Goal: Information Seeking & Learning: Learn about a topic

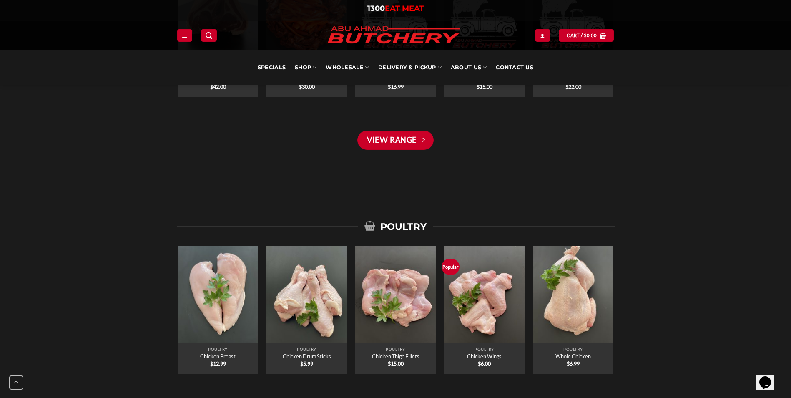
scroll to position [1586, 0]
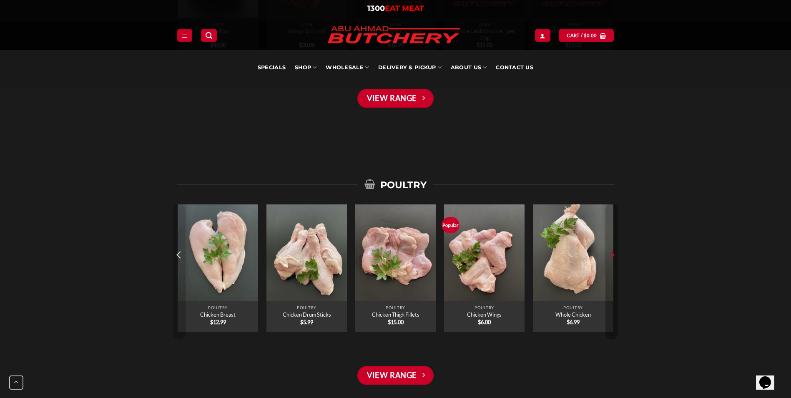
click at [610, 256] on icon "Next" at bounding box center [611, 254] width 13 height 13
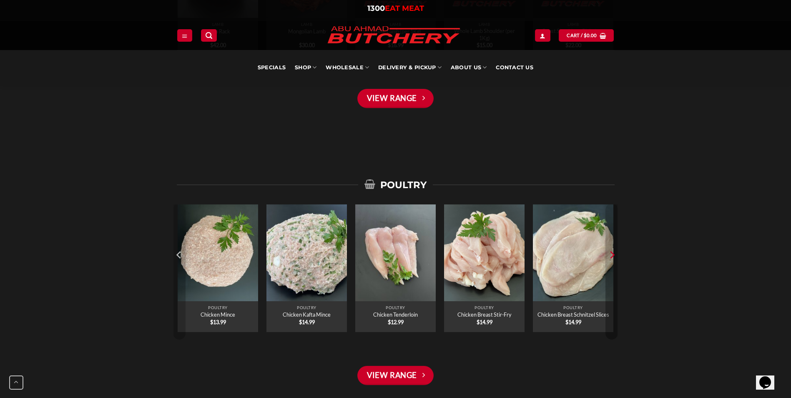
click at [610, 256] on icon "Next" at bounding box center [611, 254] width 13 height 13
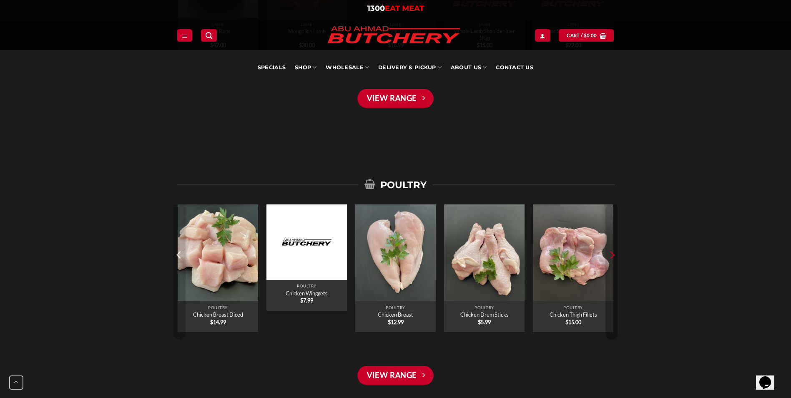
click at [610, 256] on icon "Next" at bounding box center [611, 254] width 13 height 13
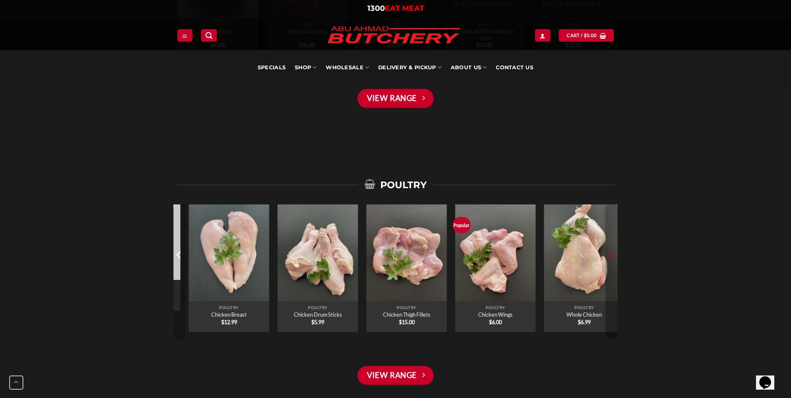
click at [610, 256] on icon "Next" at bounding box center [611, 254] width 13 height 13
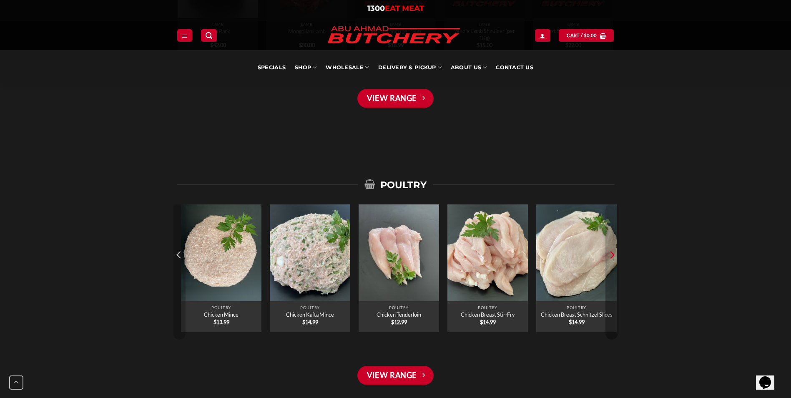
click at [610, 256] on icon "Next" at bounding box center [611, 254] width 13 height 13
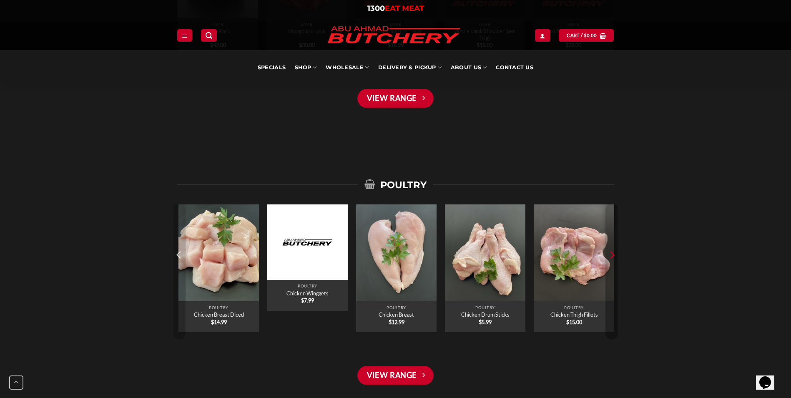
click at [610, 256] on icon "Next" at bounding box center [611, 254] width 13 height 13
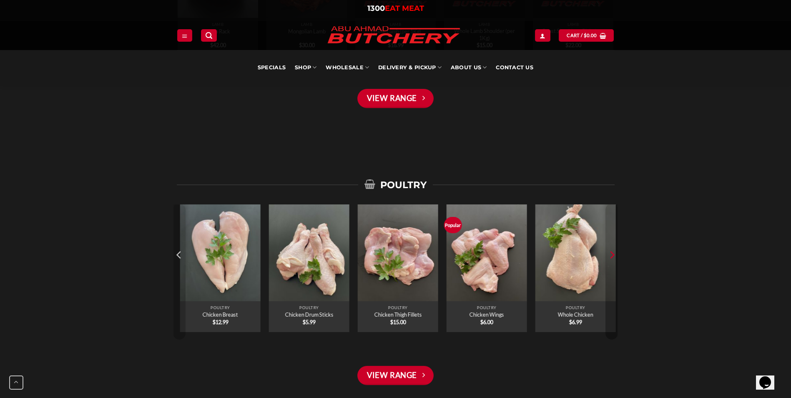
click at [610, 256] on icon "Next" at bounding box center [611, 254] width 13 height 13
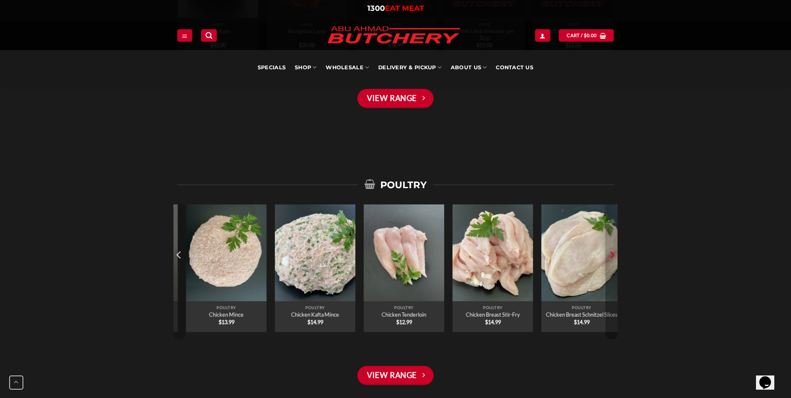
click at [610, 256] on icon "Next" at bounding box center [611, 254] width 13 height 13
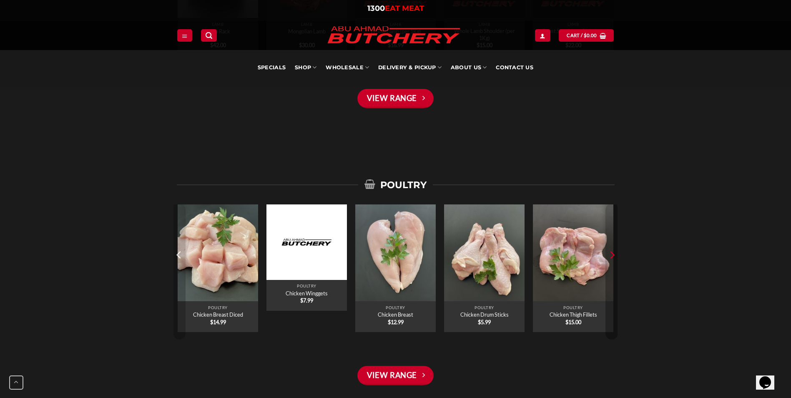
click at [610, 256] on icon "Next" at bounding box center [611, 254] width 13 height 13
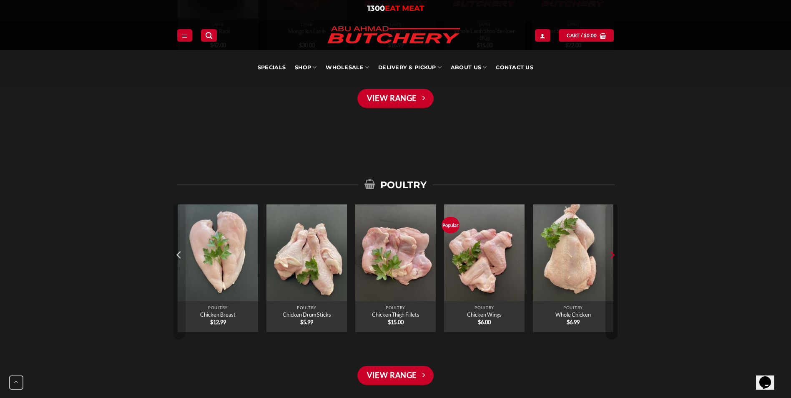
click at [610, 256] on icon "Next" at bounding box center [611, 254] width 13 height 13
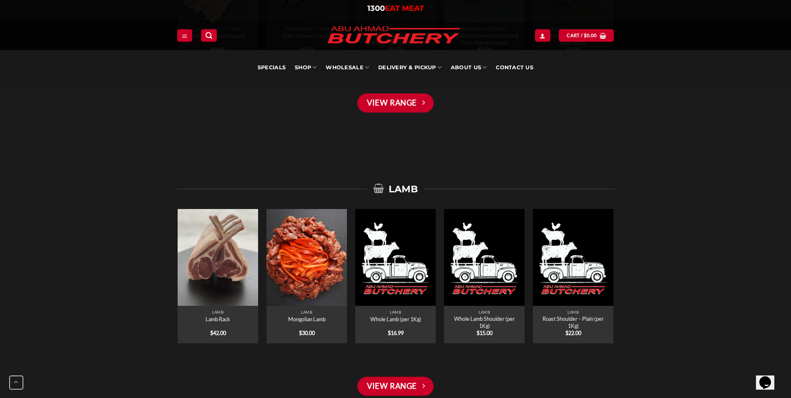
scroll to position [1294, 0]
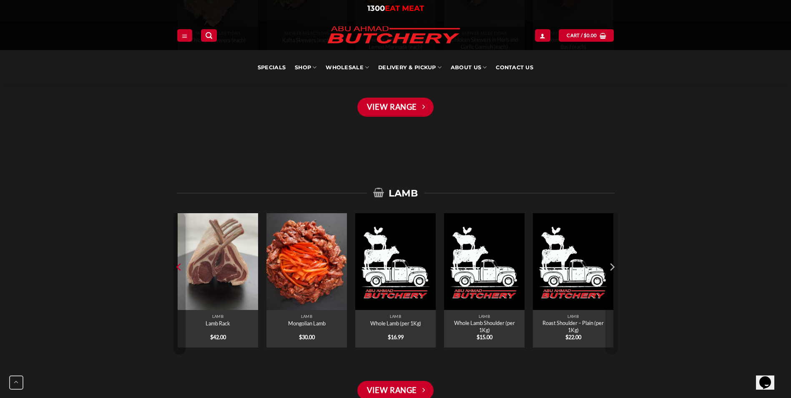
click at [179, 266] on icon "Previous" at bounding box center [178, 267] width 5 height 8
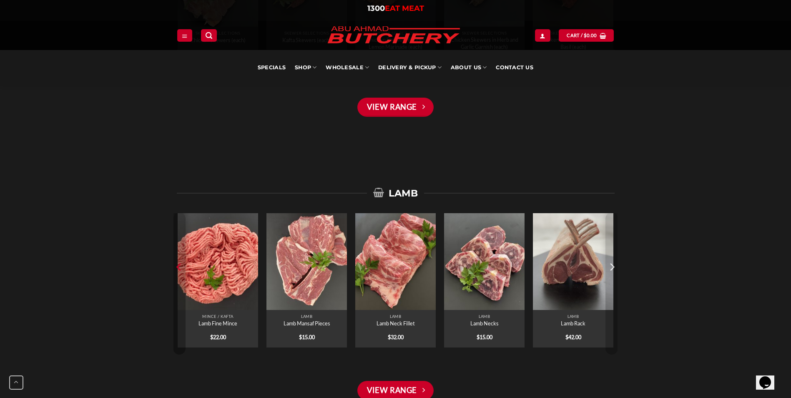
click at [179, 266] on icon "Previous" at bounding box center [178, 267] width 5 height 8
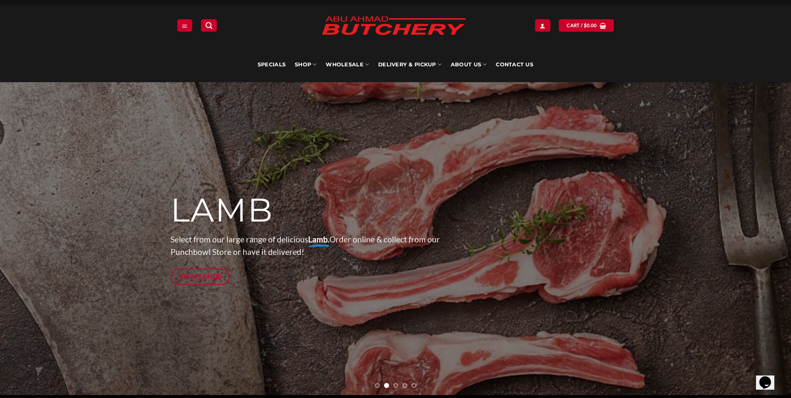
scroll to position [0, 0]
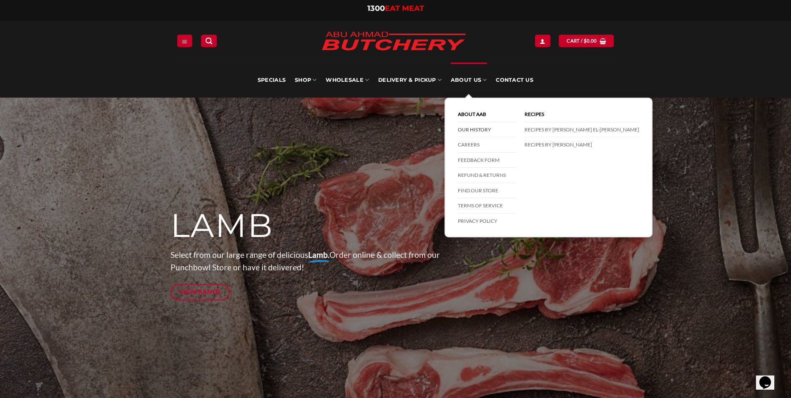
click at [472, 130] on link "Our History" at bounding box center [487, 129] width 58 height 15
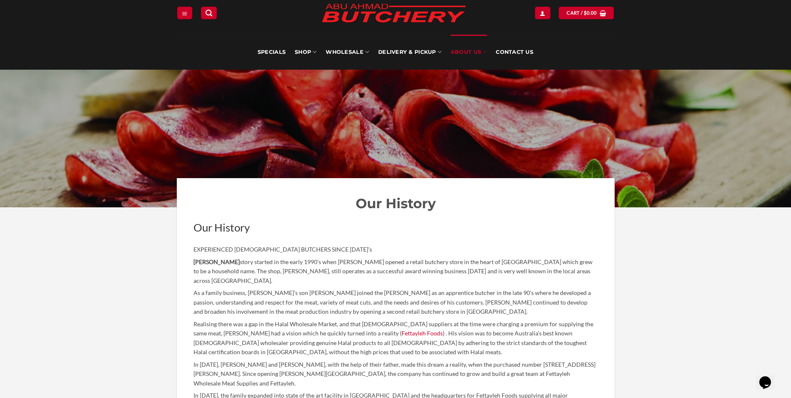
scroll to position [42, 0]
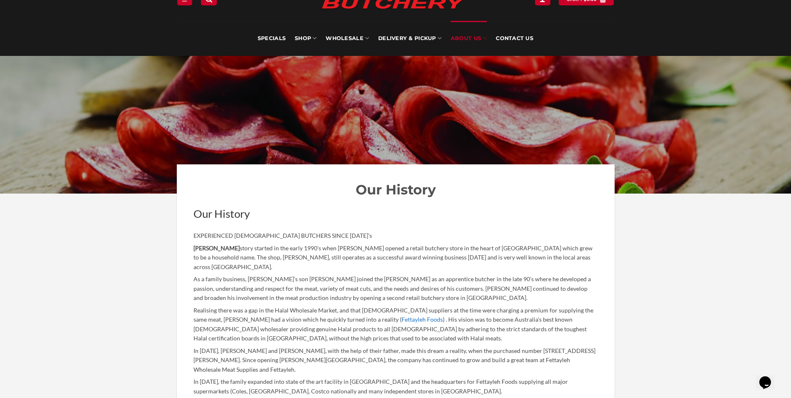
click at [401, 321] on link "Fettayleh Foods" at bounding box center [421, 319] width 41 height 7
